Goal: Information Seeking & Learning: Learn about a topic

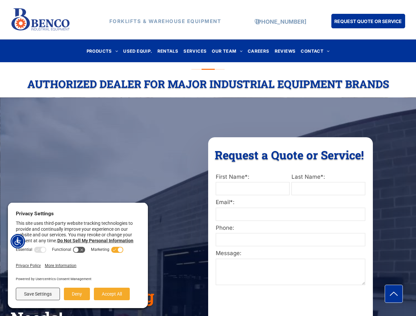
click at [208, 158] on div "Request a Quote or Service! Request a Quote or Service! First Name*: Last Name*…" at bounding box center [290, 304] width 165 height 334
click at [18, 241] on img "Accessibility Menu" at bounding box center [18, 241] width 14 height 14
